Goal: Task Accomplishment & Management: Use online tool/utility

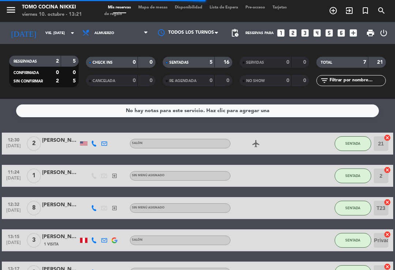
click at [156, 10] on span "Mapa de mesas" at bounding box center [153, 7] width 37 height 4
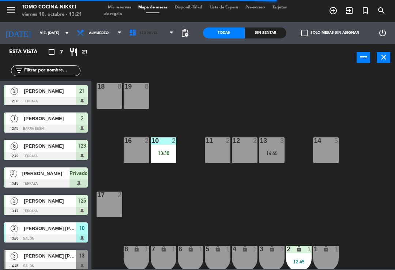
click at [145, 34] on span "1er Nivel" at bounding box center [148, 33] width 18 height 4
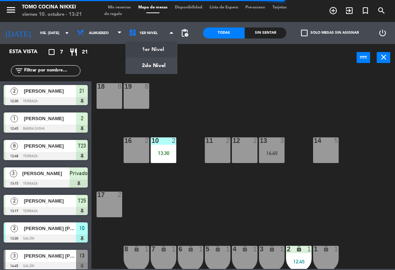
click at [149, 69] on ng-component "menu Tomo Cocina Nikkei viernes 10. octubre - 13:21 Mis reservas Mapa de mesas …" at bounding box center [197, 134] width 395 height 268
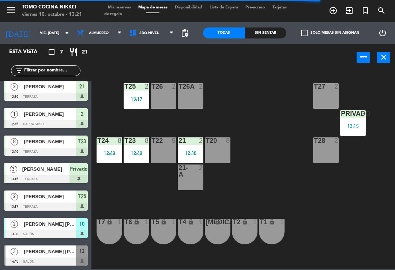
scroll to position [4, 0]
click at [324, 99] on div "T27 2" at bounding box center [326, 96] width 26 height 26
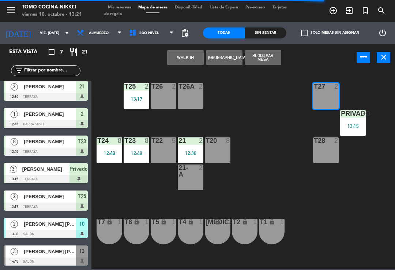
click at [354, 173] on div "T27 2 T25 2 13:17 T26A 2 T26 2 Privado 3 13:15 T24 8 12:49 T23 8 12:49 T22 5 21…" at bounding box center [245, 169] width 300 height 198
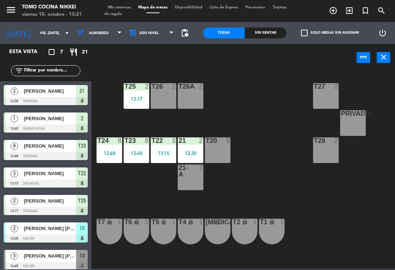
click at [284, 132] on div "T27 2 T25 2 13:17 T26A 2 T26 2 Privado 8 T24 8 12:49 T23 8 12:49 T22 3 13:15 21…" at bounding box center [245, 169] width 300 height 198
click at [319, 104] on div "T27 2" at bounding box center [326, 96] width 26 height 26
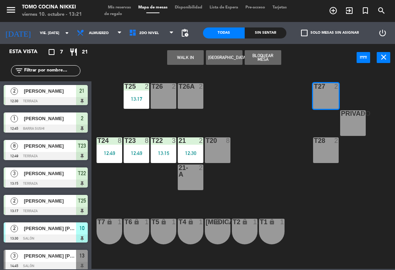
click at [194, 56] on button "WALK IN" at bounding box center [185, 57] width 37 height 15
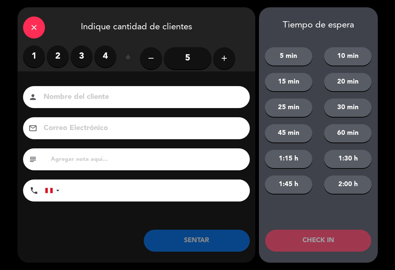
click at [54, 61] on label "2" at bounding box center [58, 56] width 22 height 22
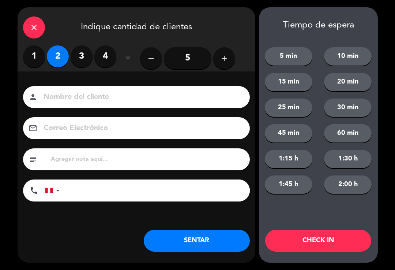
click at [65, 102] on input at bounding box center [141, 97] width 197 height 13
type input "H"
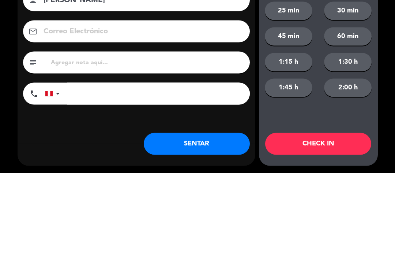
type input "[PERSON_NAME]"
click at [152, 179] on input "tel" at bounding box center [158, 190] width 183 height 22
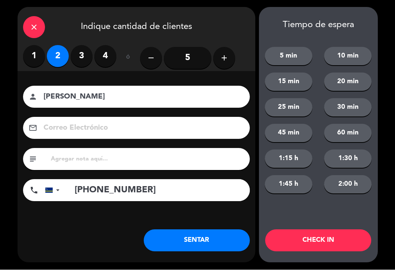
type input "[PHONE_NUMBER]"
click at [203, 242] on button "SENTAR" at bounding box center [197, 240] width 106 height 22
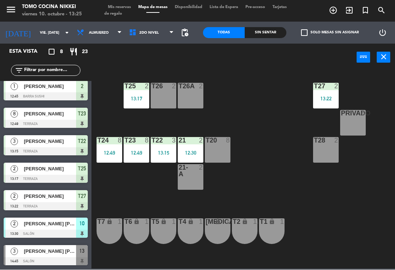
scroll to position [32, 0]
click at [128, 7] on span "Mis reservas" at bounding box center [119, 7] width 30 height 4
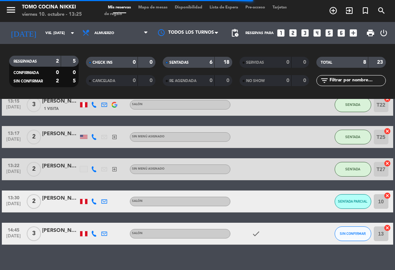
scroll to position [135, 0]
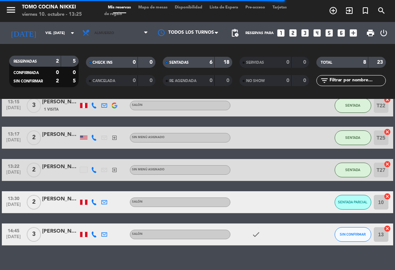
click at [131, 37] on span "Almuerzo" at bounding box center [115, 33] width 73 height 16
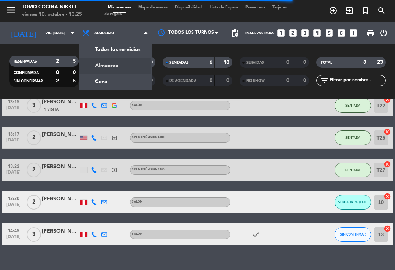
click at [116, 82] on div "menu Tomo Cocina Nikkei viernes 10. octubre - 13:25 Mis reservas Mapa de mesas …" at bounding box center [197, 49] width 395 height 99
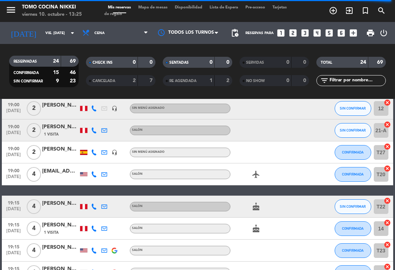
scroll to position [54, 0]
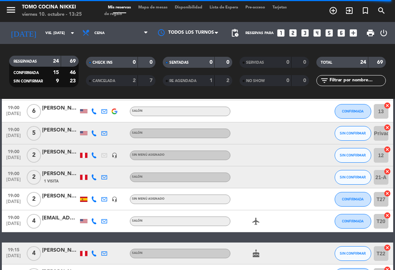
click at [343, 178] on span "SIN CONFIRMAR" at bounding box center [353, 177] width 26 height 4
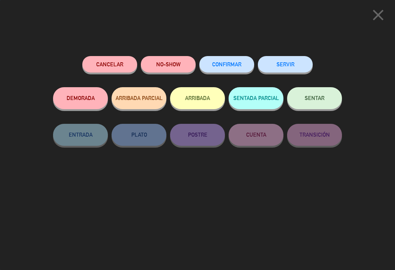
click at [235, 70] on button "CONFIRMAR" at bounding box center [226, 64] width 55 height 16
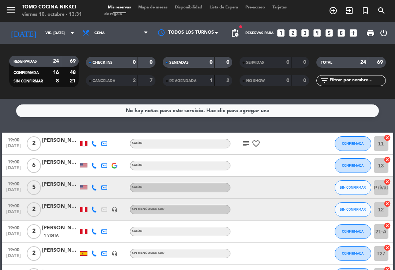
scroll to position [0, 0]
click at [122, 41] on span "Cena" at bounding box center [115, 33] width 73 height 16
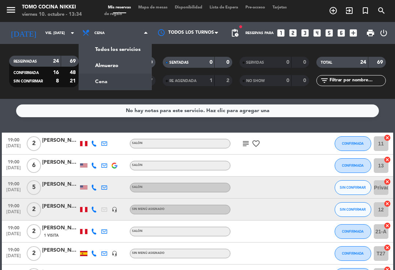
click at [126, 68] on div "menu Tomo Cocina Nikkei viernes 10. octubre - 13:34 Mis reservas Mapa de mesas …" at bounding box center [197, 49] width 395 height 99
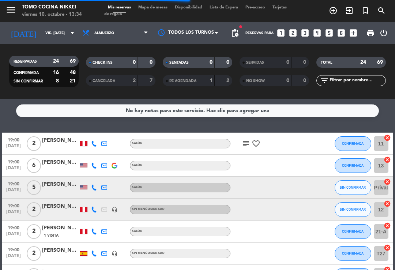
click at [60, 32] on input "vie. [DATE]" at bounding box center [67, 32] width 50 height 11
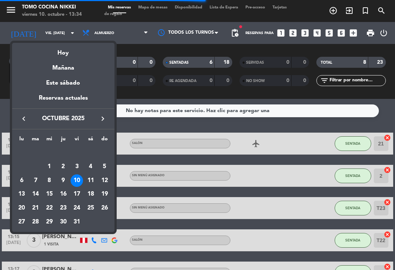
click at [60, 48] on div "Hoy" at bounding box center [63, 50] width 102 height 15
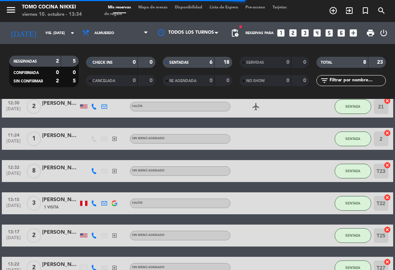
scroll to position [44, 0]
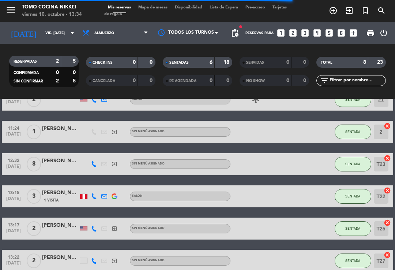
click at [63, 166] on div at bounding box center [60, 168] width 37 height 6
